Goal: Communication & Community: Answer question/provide support

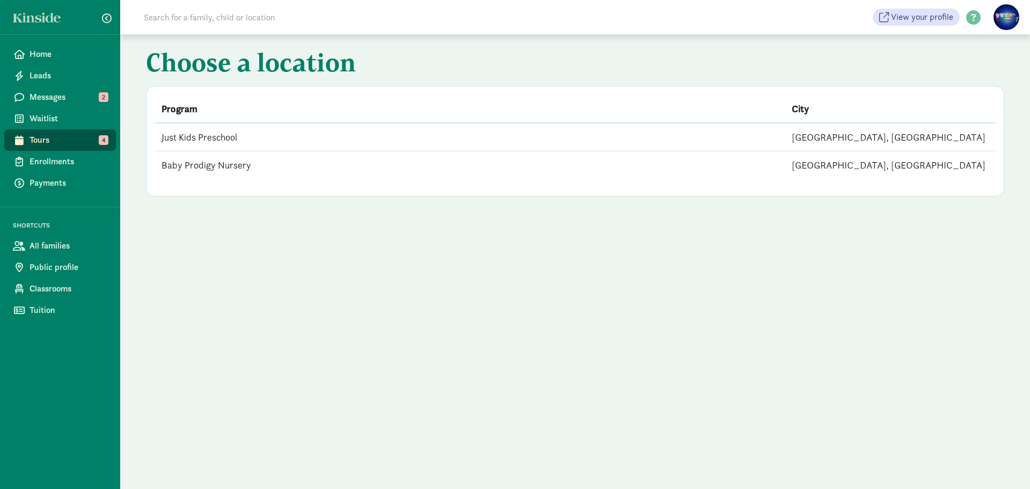
click at [262, 142] on td "Just Kids Preschool" at bounding box center [470, 137] width 631 height 28
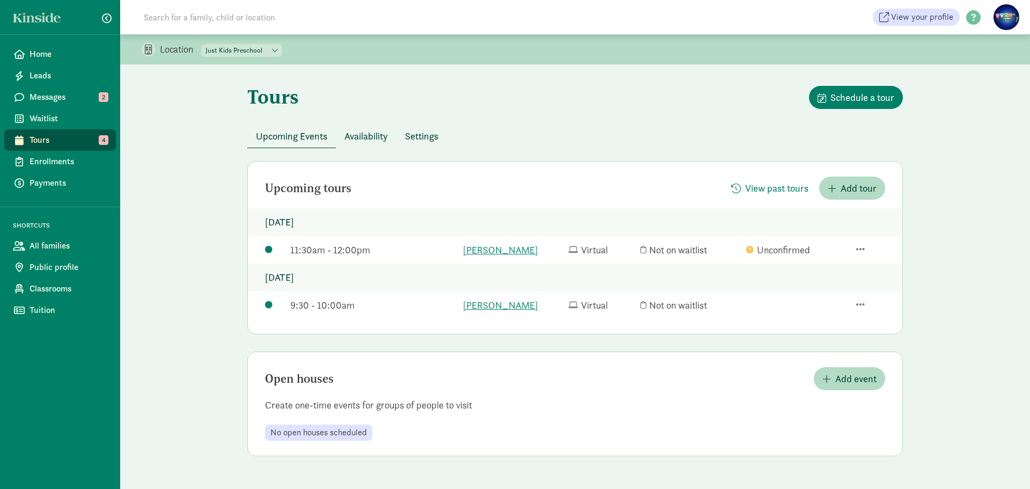
click at [28, 139] on link "Tours 4" at bounding box center [60, 139] width 112 height 21
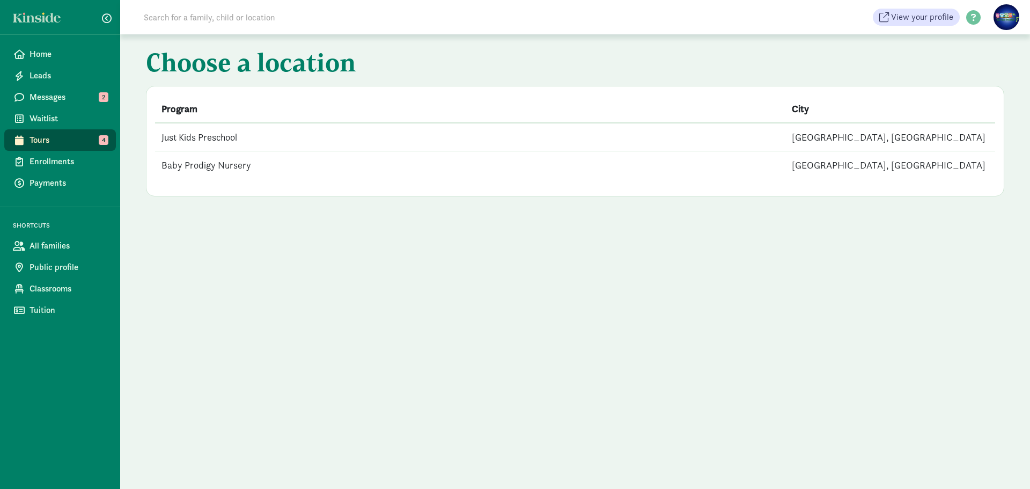
click at [91, 138] on span "Tours" at bounding box center [69, 140] width 78 height 13
click at [260, 139] on td "Just Kids Preschool" at bounding box center [470, 137] width 631 height 28
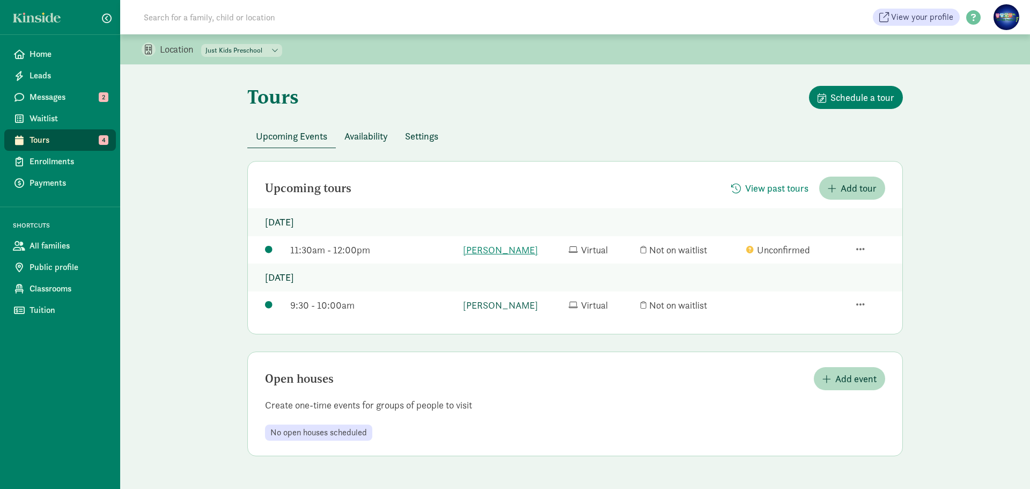
click at [486, 305] on link "Aiden Chang" at bounding box center [513, 305] width 100 height 14
click at [1010, 24] on figure at bounding box center [1007, 17] width 26 height 26
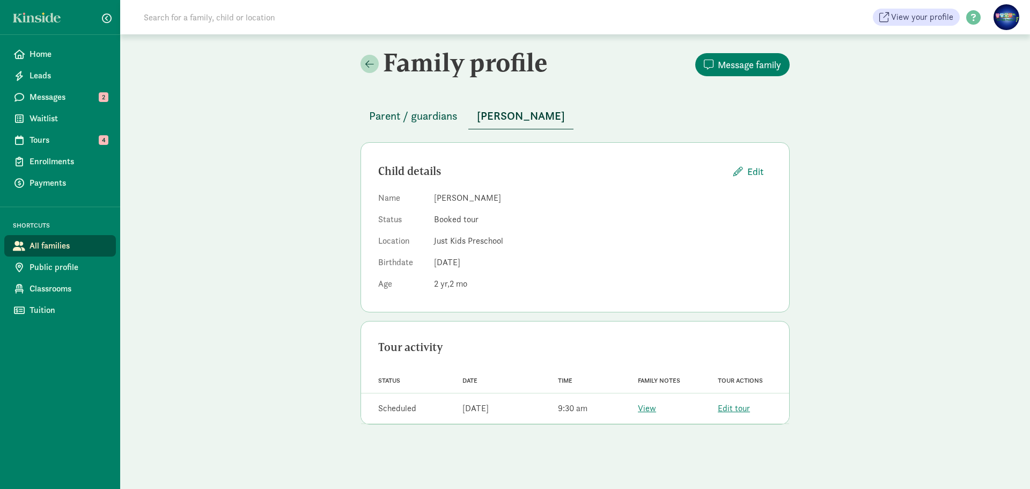
click at [430, 115] on span "Parent / guardians" at bounding box center [413, 115] width 89 height 17
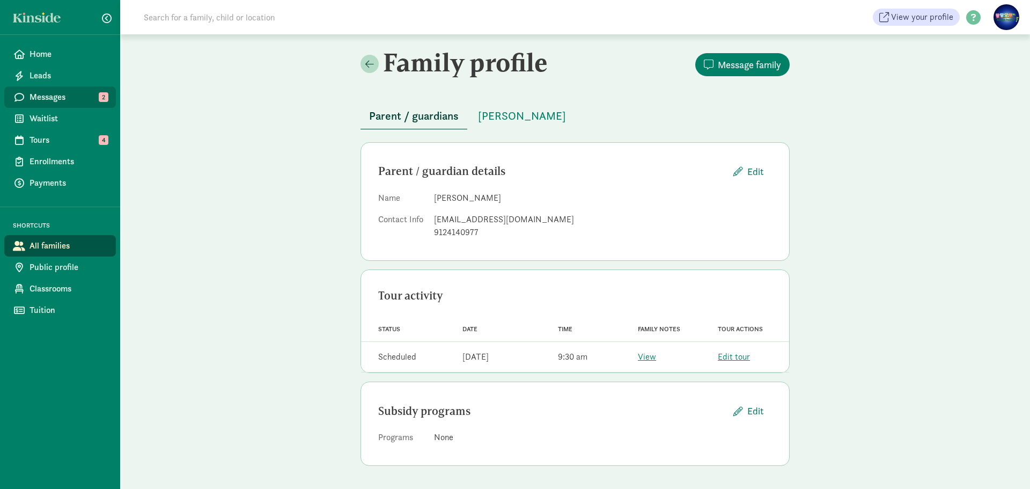
click at [57, 95] on span "Messages" at bounding box center [69, 97] width 78 height 13
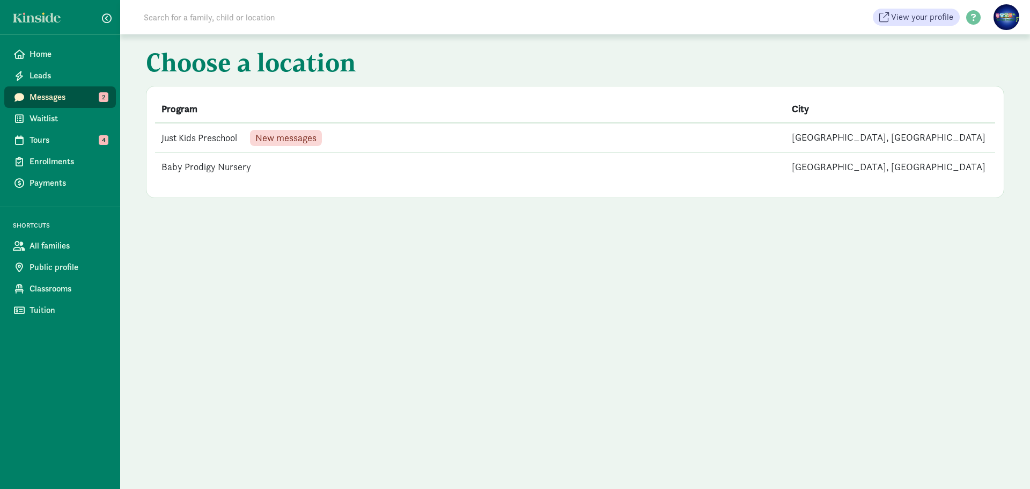
click at [317, 137] on span "New messages" at bounding box center [285, 138] width 61 height 10
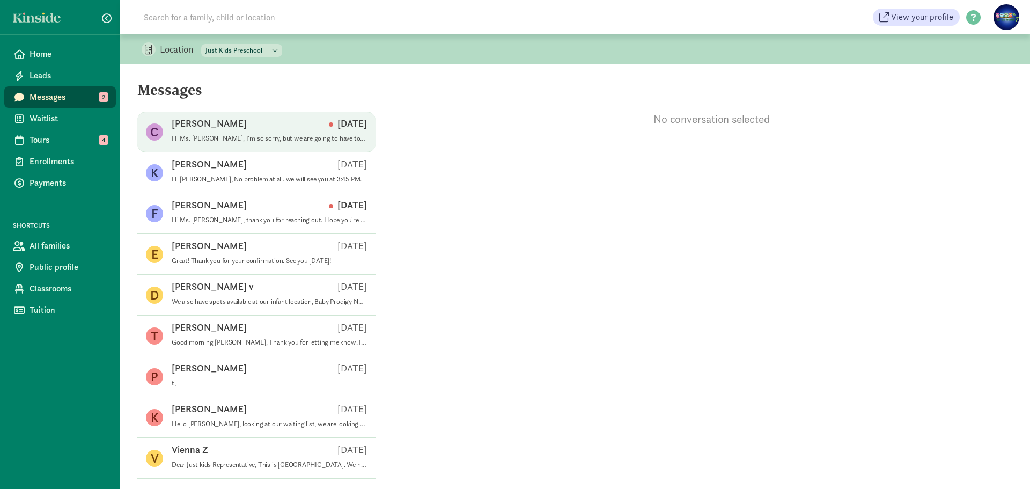
click at [314, 123] on div "[PERSON_NAME] [DATE]" at bounding box center [269, 125] width 195 height 17
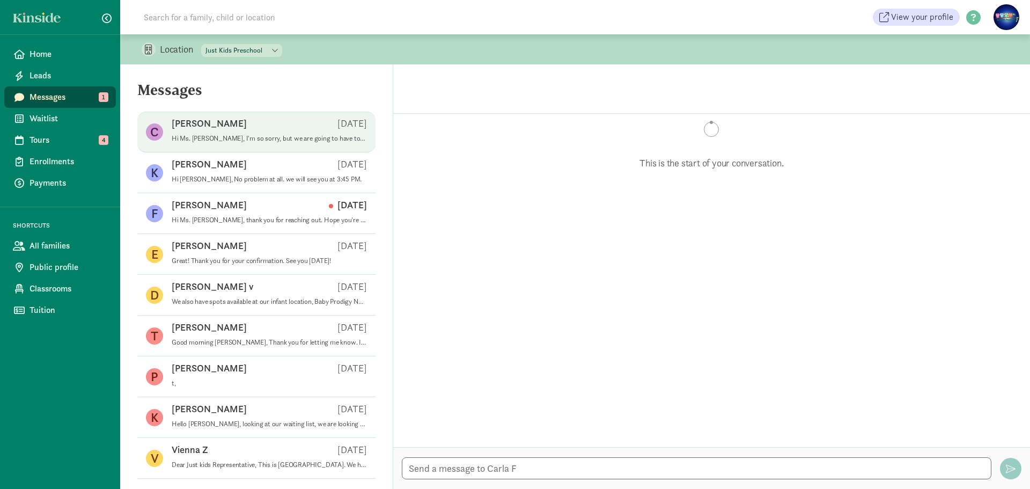
scroll to position [364, 0]
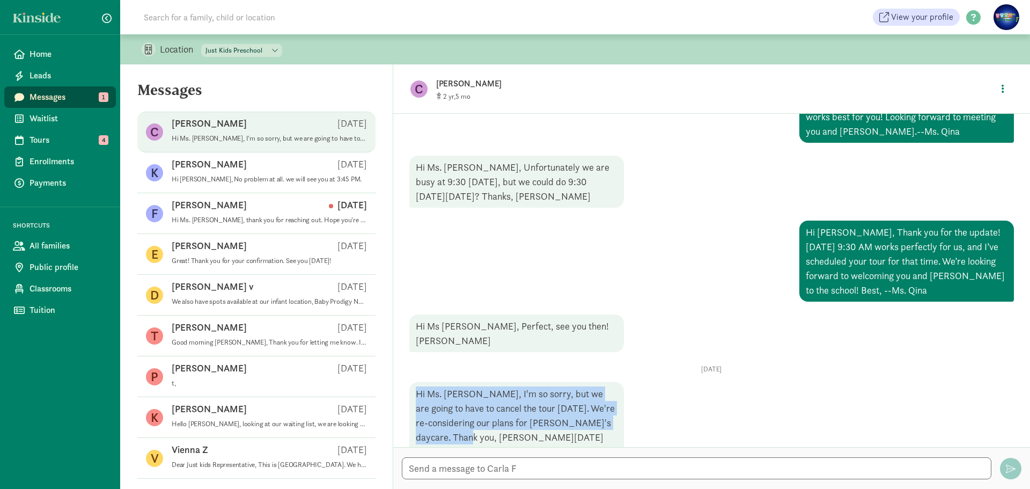
drag, startPoint x: 415, startPoint y: 351, endPoint x: 459, endPoint y: 387, distance: 56.8
click at [459, 34] on div "Hi Ms. [PERSON_NAME], I'm so sorry, but we are going to have to cancel the tour…" at bounding box center [516, 1] width 215 height 67
copy div "Hi Ms. [PERSON_NAME], I'm so sorry, but we are going to have to cancel the tour…"
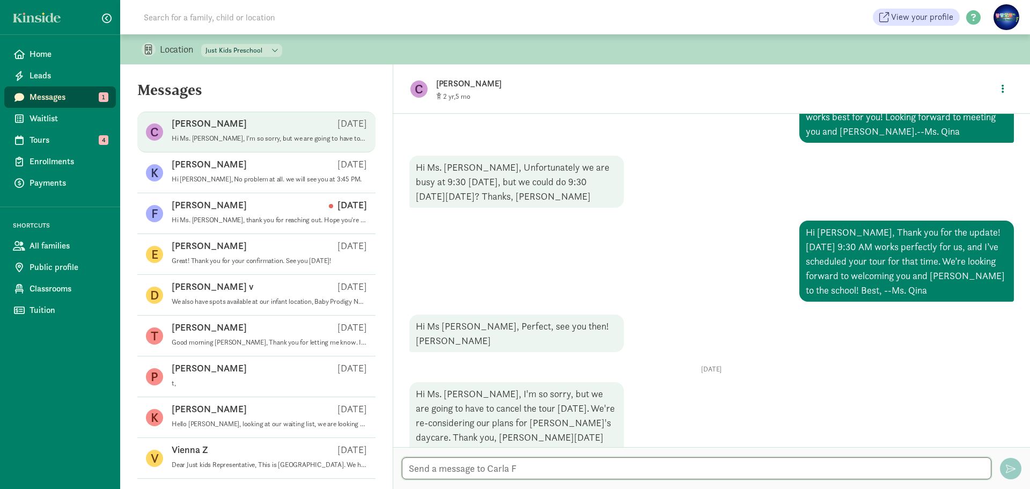
paste textarea "Hi [PERSON_NAME], Thanks for letting me know. No problem at all — I wish you al…"
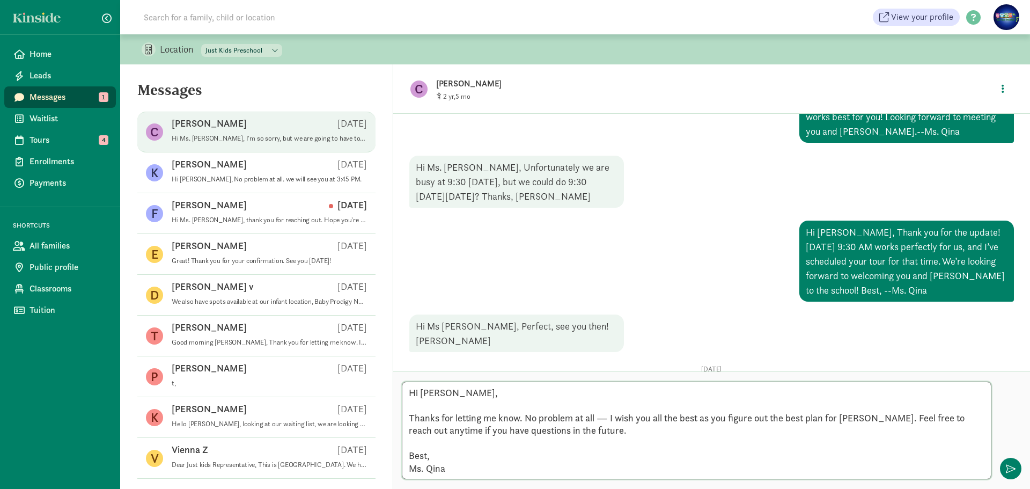
click at [419, 406] on textarea "Hi [PERSON_NAME], Thanks for letting me know. No problem at all — I wish you al…" at bounding box center [697, 431] width 590 height 98
click at [416, 443] on textarea "Hi [PERSON_NAME], Thanks for letting me know. No problem at all — I wish you al…" at bounding box center [697, 436] width 590 height 85
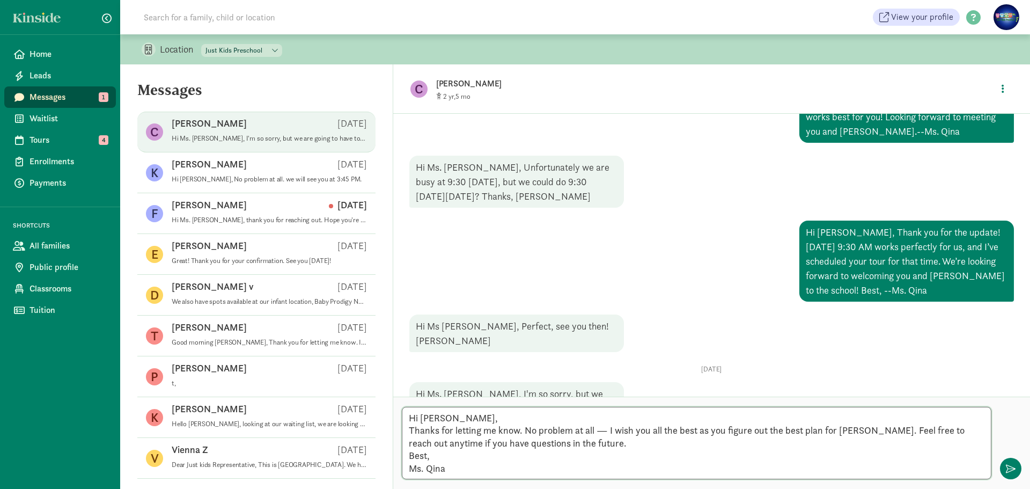
click at [468, 444] on textarea "Hi [PERSON_NAME], Thanks for letting me know. No problem at all — I wish you al…" at bounding box center [697, 443] width 590 height 72
paste textarea "decide to revisit"
type textarea "Hi [PERSON_NAME], Thanks for letting me know. No problem at all — I wish you al…"
click at [1010, 465] on span "button" at bounding box center [1011, 469] width 10 height 10
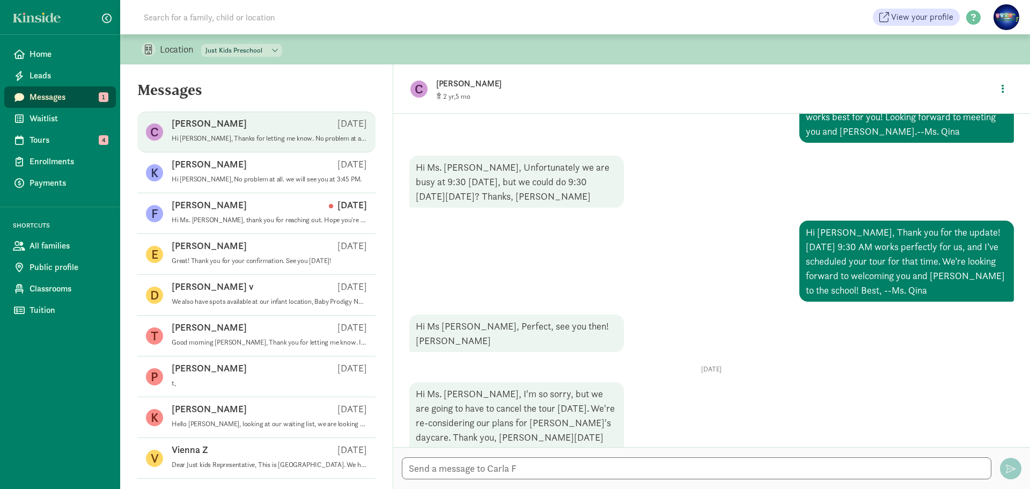
scroll to position [458, 0]
